Goal: Consume media (video, audio): Consume media (video, audio)

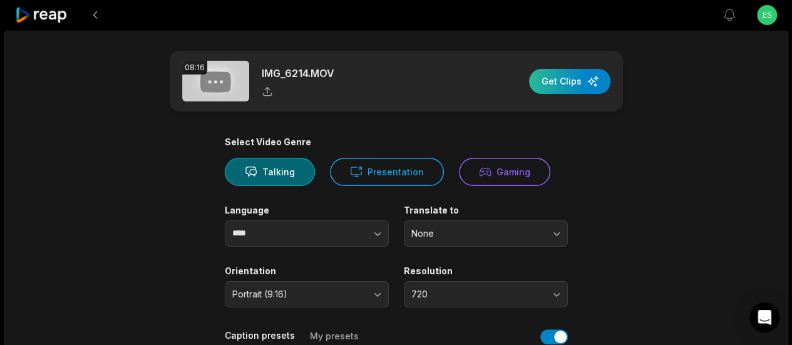
click at [559, 82] on div "button" at bounding box center [569, 81] width 81 height 25
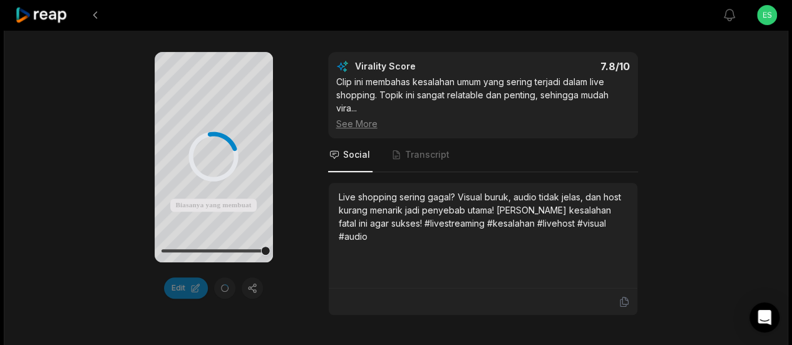
scroll to position [251, 0]
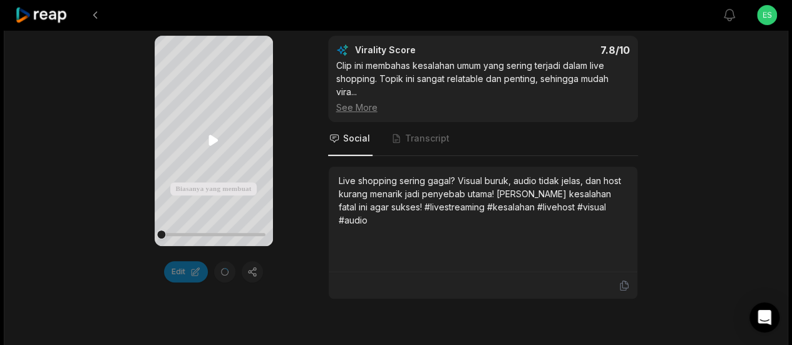
click at [210, 141] on icon at bounding box center [213, 140] width 9 height 11
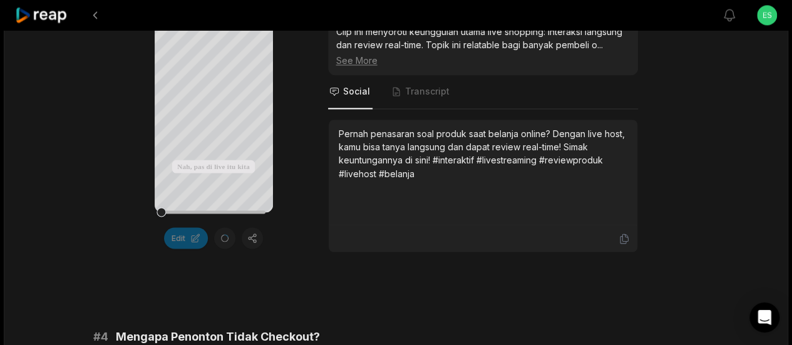
scroll to position [1002, 0]
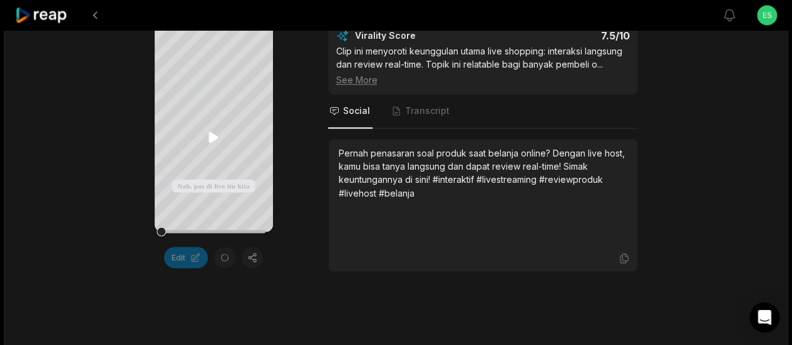
click at [213, 133] on icon at bounding box center [213, 137] width 15 height 15
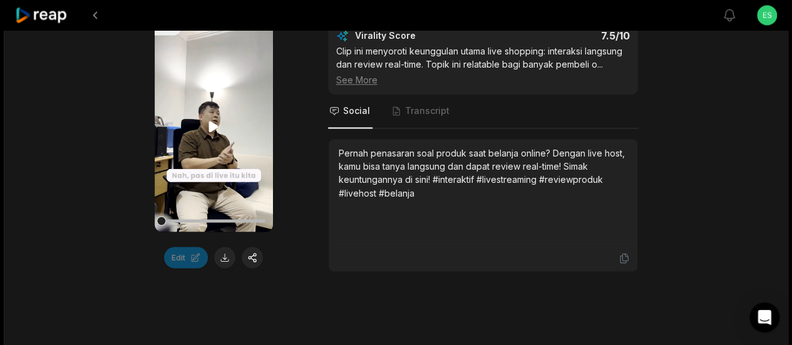
click at [210, 132] on icon at bounding box center [213, 127] width 9 height 11
click at [210, 134] on icon at bounding box center [213, 126] width 15 height 15
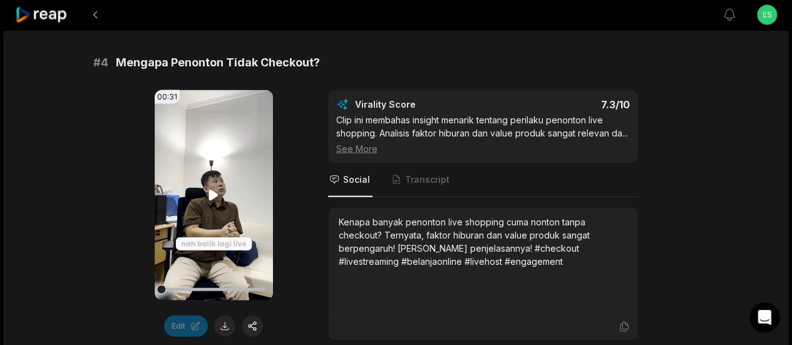
scroll to position [1315, 0]
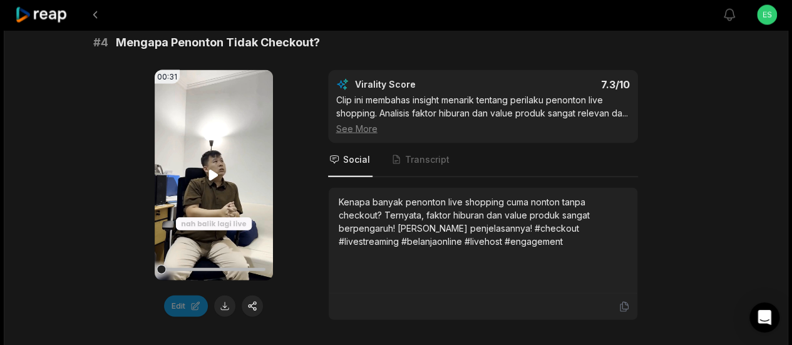
click at [204, 182] on video "Your browser does not support mp4 format." at bounding box center [214, 175] width 118 height 210
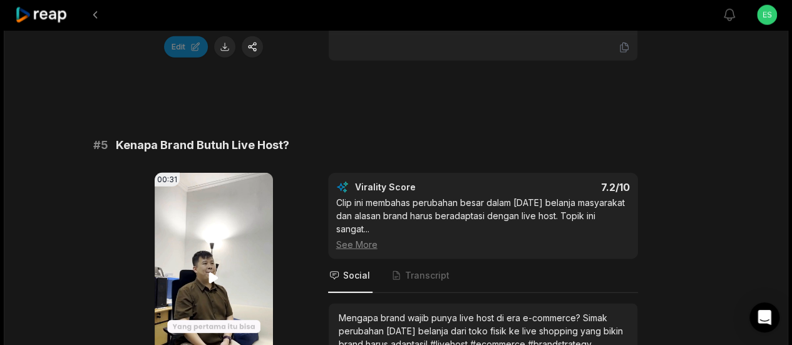
scroll to position [1629, 0]
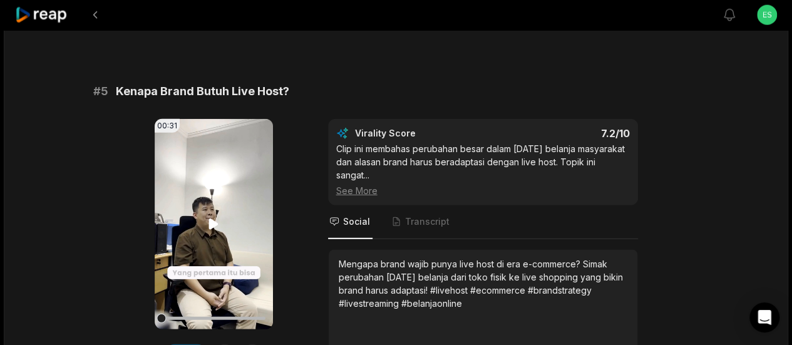
click at [212, 232] on icon at bounding box center [213, 224] width 15 height 15
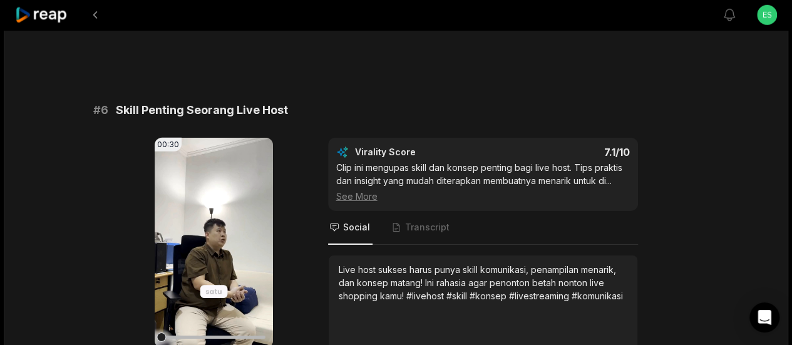
scroll to position [1904, 0]
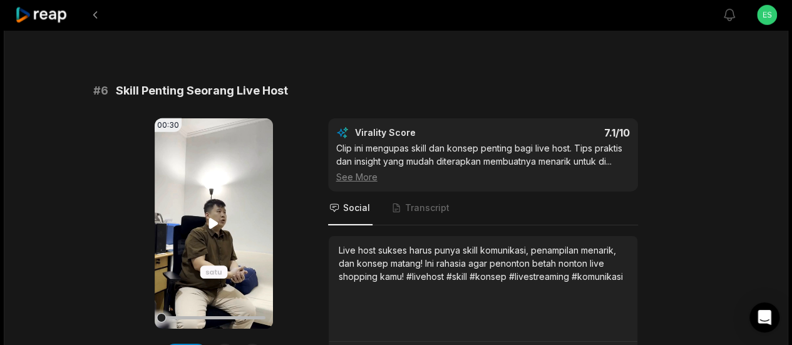
click at [205, 234] on video "Your browser does not support mp4 format." at bounding box center [214, 223] width 118 height 210
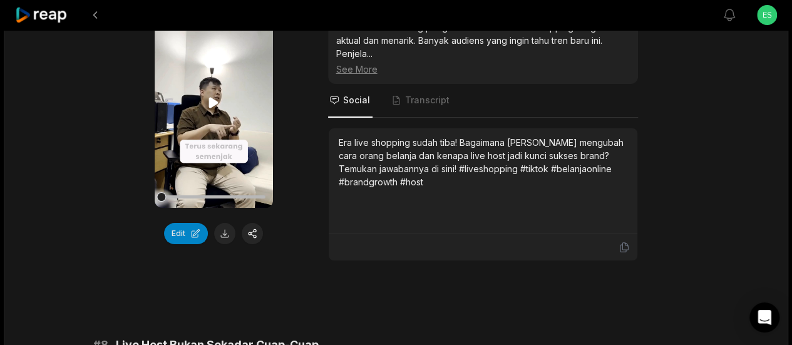
scroll to position [2405, 0]
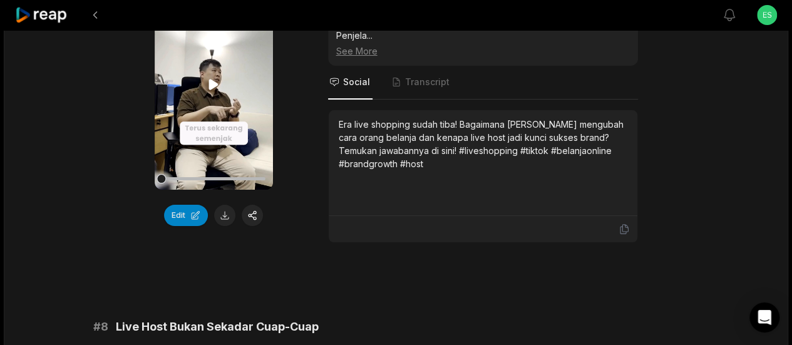
click at [212, 102] on video "Your browser does not support mp4 format." at bounding box center [214, 84] width 118 height 210
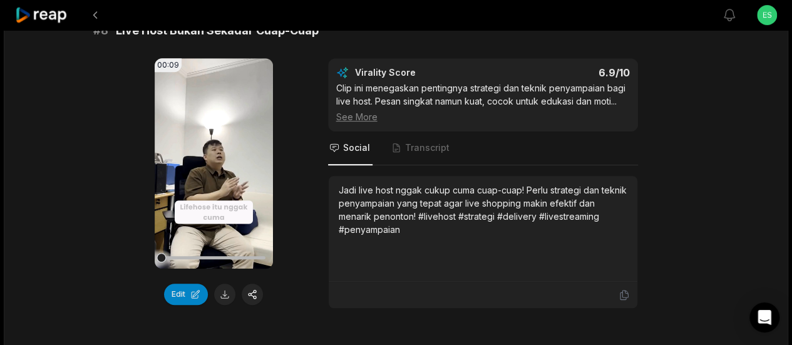
scroll to position [2718, 0]
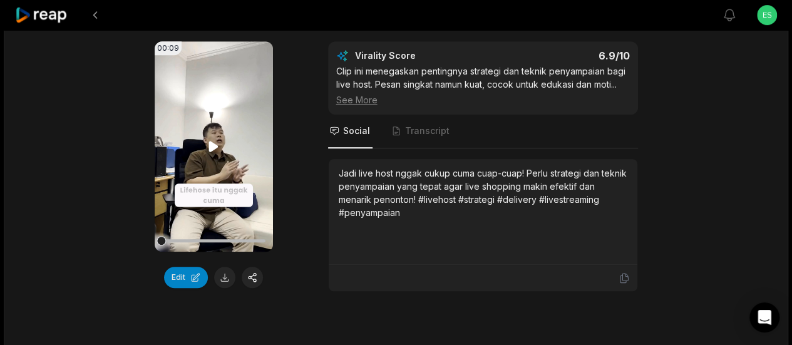
click at [210, 145] on icon at bounding box center [213, 146] width 15 height 15
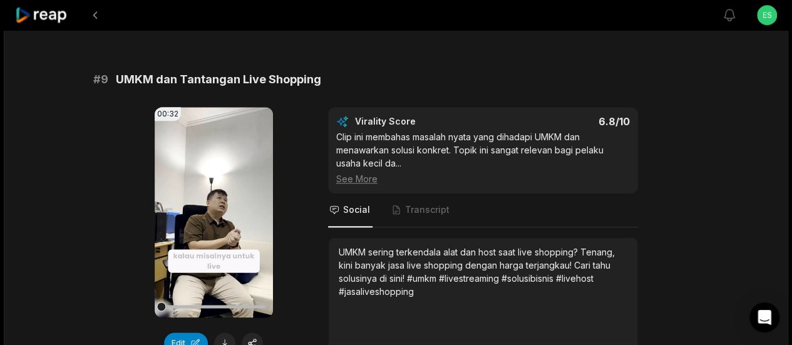
scroll to position [3094, 0]
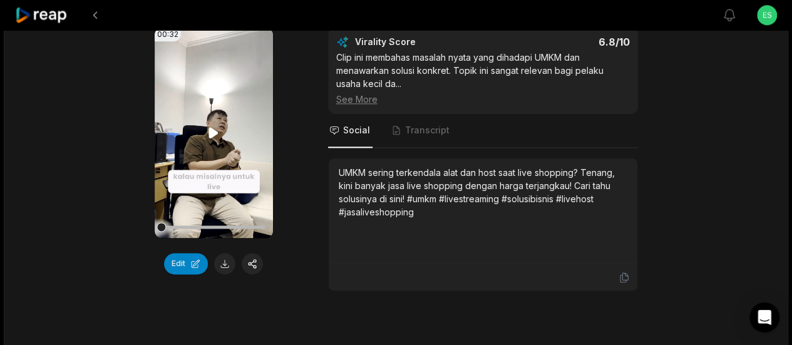
click at [214, 127] on icon at bounding box center [213, 132] width 9 height 11
click at [214, 126] on icon at bounding box center [213, 132] width 15 height 15
click at [212, 127] on icon at bounding box center [213, 132] width 9 height 11
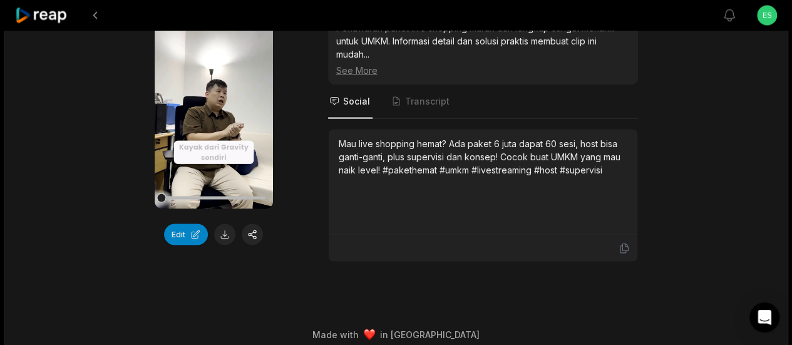
scroll to position [3436, 0]
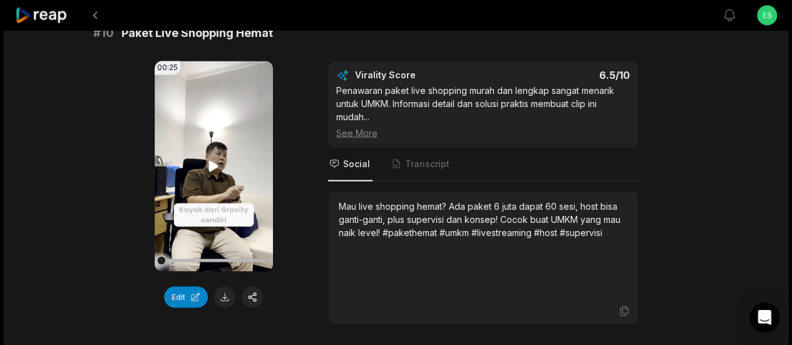
click at [203, 149] on video "Your browser does not support mp4 format." at bounding box center [214, 166] width 118 height 210
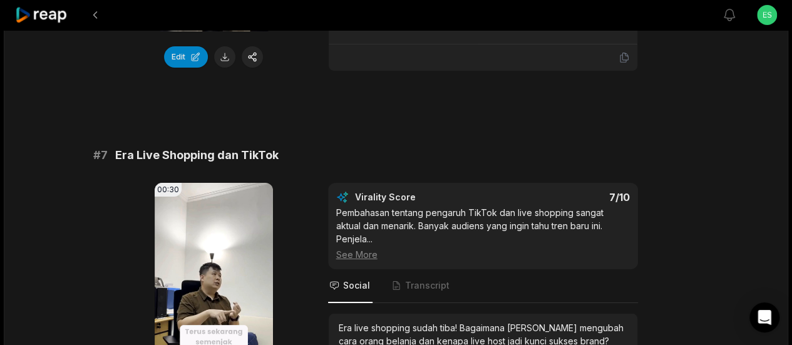
scroll to position [2058, 0]
